Goal: Contribute content

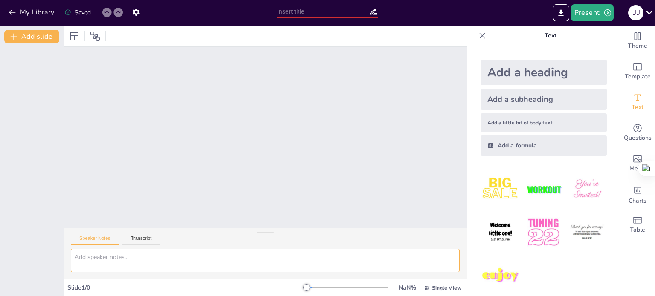
click at [132, 259] on textarea at bounding box center [265, 260] width 389 height 23
click at [148, 238] on button "Transcript" at bounding box center [141, 240] width 38 height 9
click at [102, 238] on button "Speaker Notes" at bounding box center [95, 240] width 48 height 9
click at [78, 36] on icon at bounding box center [74, 36] width 9 height 9
click at [303, 288] on div at bounding box center [306, 287] width 7 height 7
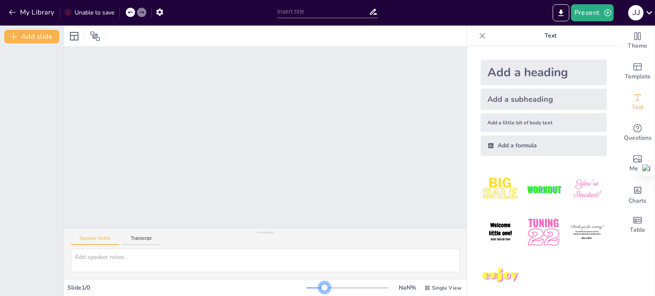
drag, startPoint x: 304, startPoint y: 288, endPoint x: 319, endPoint y: 288, distance: 14.9
click at [319, 288] on div at bounding box center [347, 288] width 82 height 7
click at [128, 14] on div at bounding box center [130, 12] width 9 height 9
click at [137, 12] on div at bounding box center [136, 12] width 20 height 9
